Goal: Information Seeking & Learning: Learn about a topic

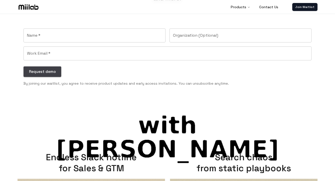
scroll to position [212, 0]
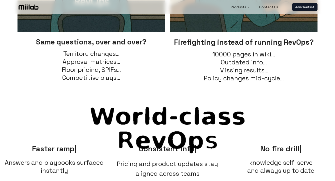
scroll to position [588, 0]
